Goal: Task Accomplishment & Management: Manage account settings

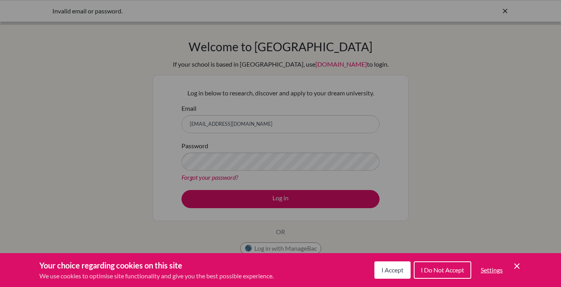
click at [393, 274] on button "I Accept" at bounding box center [392, 269] width 36 height 17
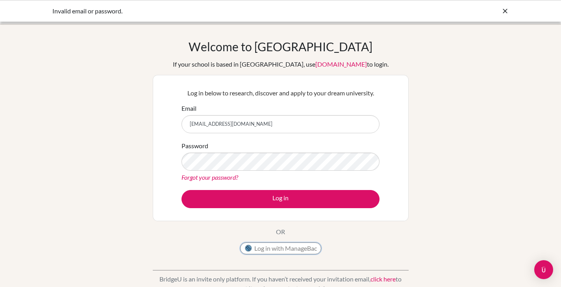
click at [313, 246] on button "Log in with ManageBac" at bounding box center [280, 248] width 81 height 12
click at [299, 247] on button "Log in with ManageBac" at bounding box center [280, 248] width 81 height 12
click at [181, 190] on button "Log in" at bounding box center [280, 199] width 198 height 18
click at [282, 249] on button "Log in with ManageBac" at bounding box center [280, 248] width 81 height 12
